Goal: Transaction & Acquisition: Purchase product/service

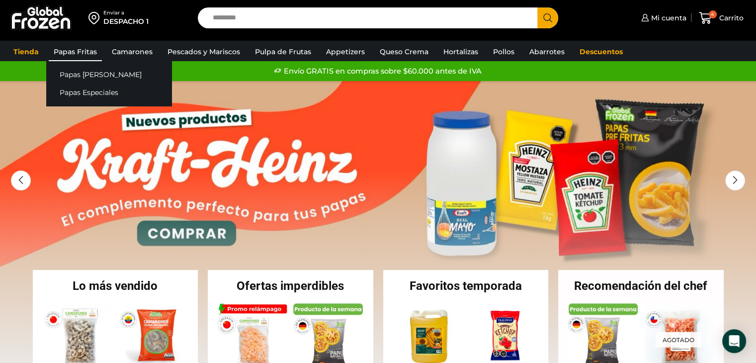
click at [100, 51] on link "Papas Fritas" at bounding box center [75, 51] width 53 height 19
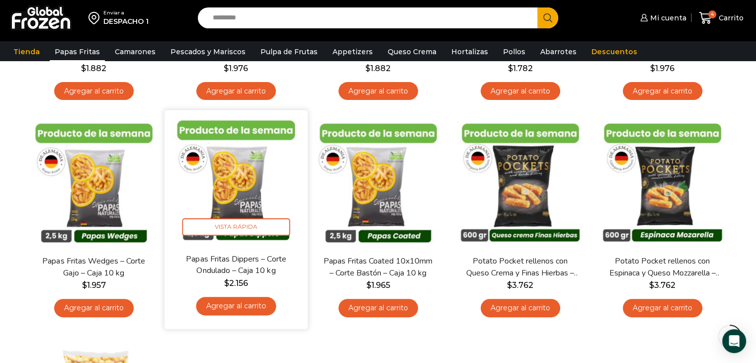
scroll to position [50, 0]
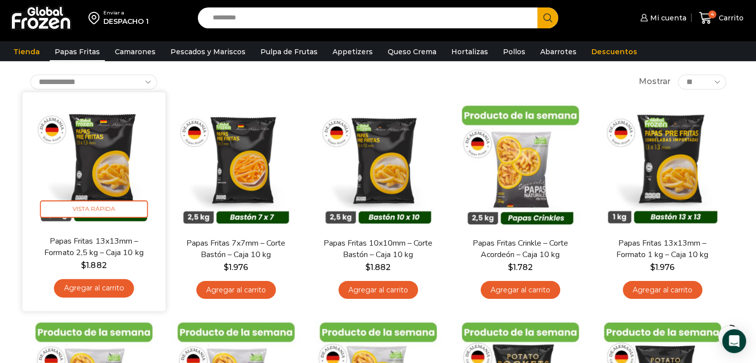
click at [104, 248] on link "Papas Fritas 13x13mm – Formato 2,5 kg – Caja 10 kg" at bounding box center [93, 246] width 115 height 23
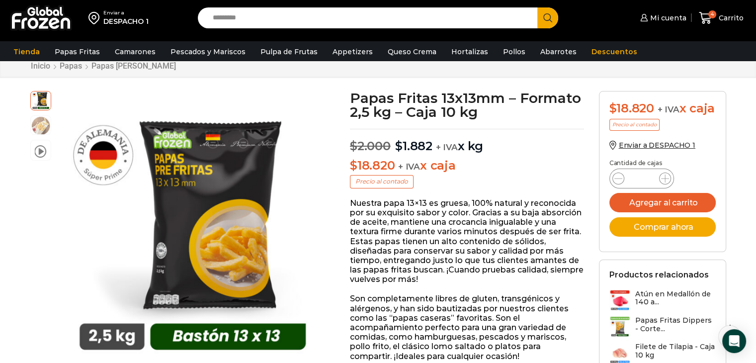
scroll to position [50, 0]
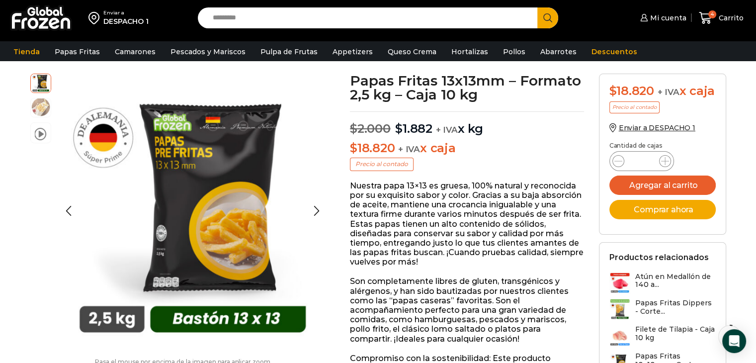
click at [42, 108] on img at bounding box center [41, 107] width 20 height 20
